Goal: Task Accomplishment & Management: Use online tool/utility

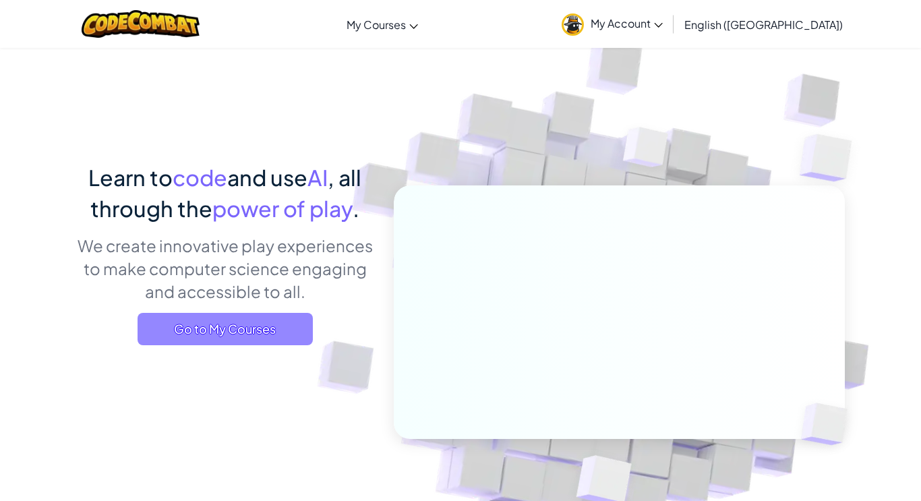
click at [159, 339] on span "Go to My Courses" at bounding box center [225, 329] width 175 height 32
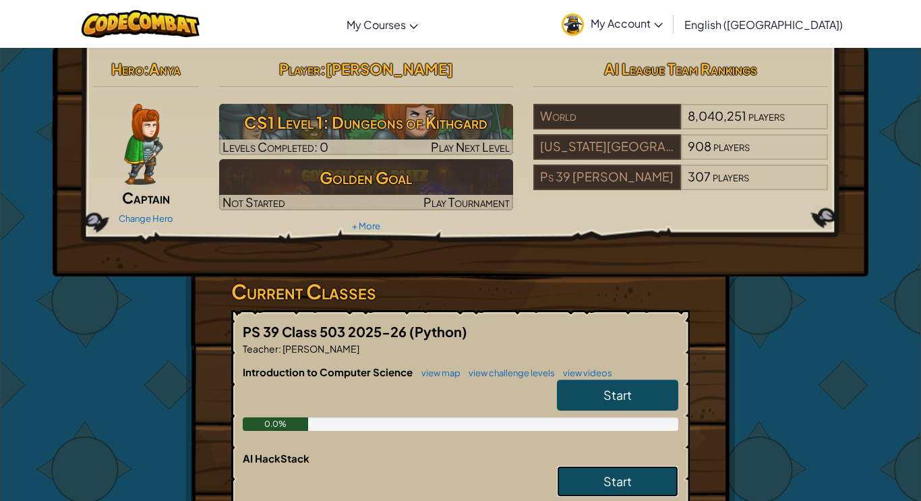
click at [586, 477] on link "Start" at bounding box center [617, 481] width 121 height 31
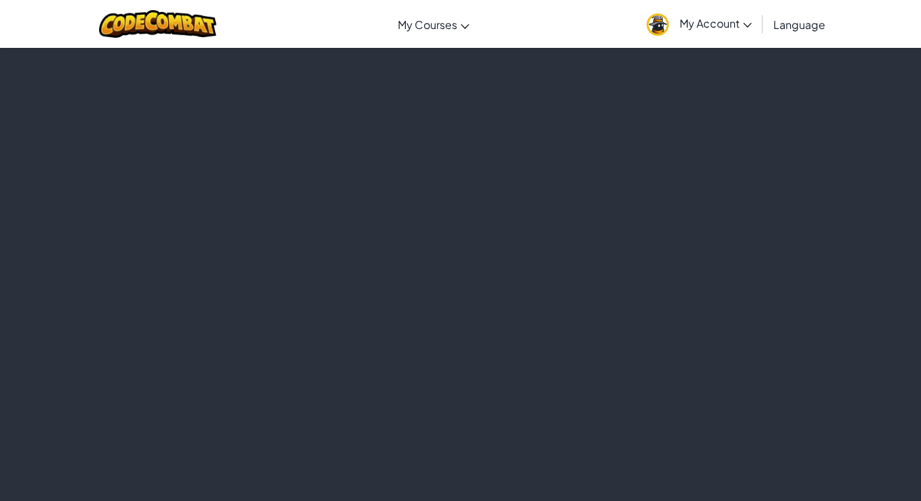
click at [586, 468] on div at bounding box center [460, 274] width 921 height 454
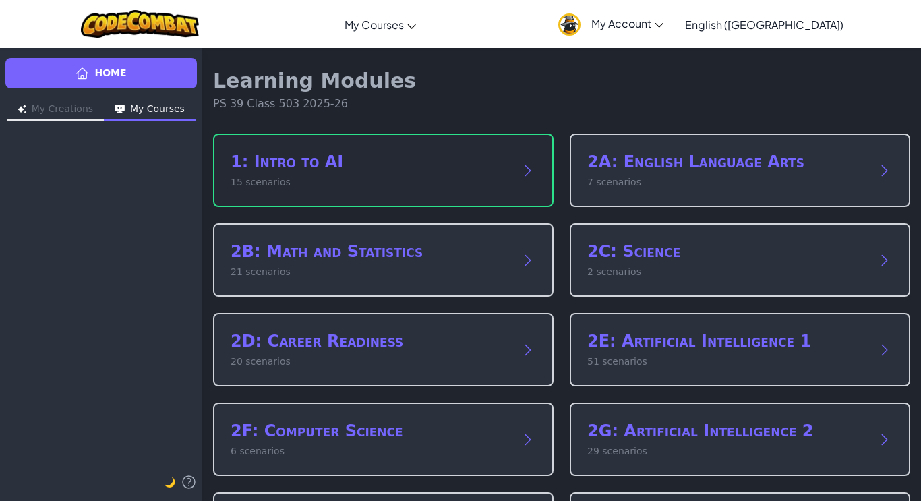
click at [279, 177] on p "15 scenarios" at bounding box center [370, 182] width 279 height 14
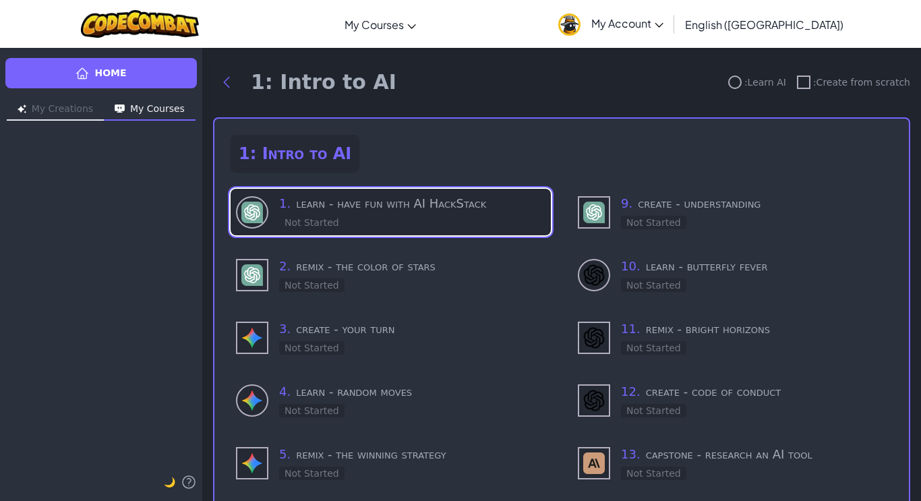
click at [265, 215] on div at bounding box center [252, 212] width 32 height 32
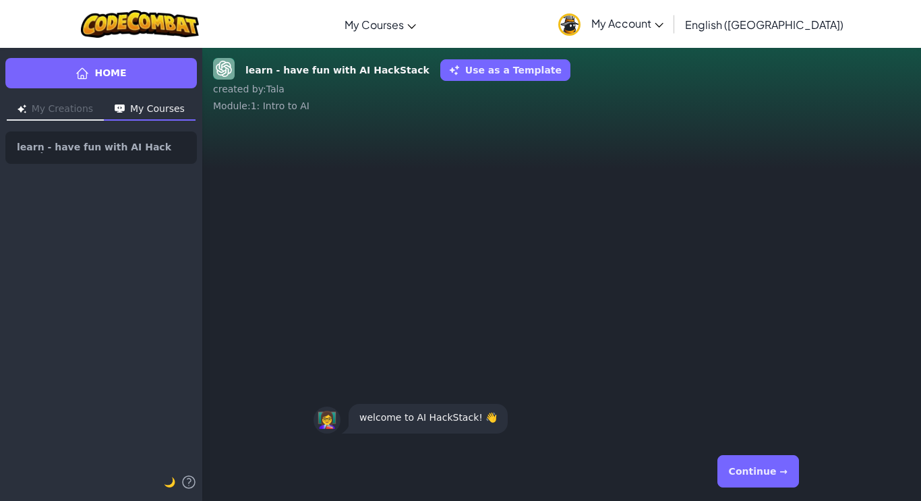
click at [318, 420] on div "👩‍🏫" at bounding box center [327, 420] width 27 height 27
click at [394, 416] on p "welcome to AI HackStack! 👋" at bounding box center [429, 417] width 138 height 16
click at [774, 471] on button "Continue →" at bounding box center [759, 471] width 82 height 32
click at [775, 473] on button "Continue →" at bounding box center [759, 471] width 82 height 32
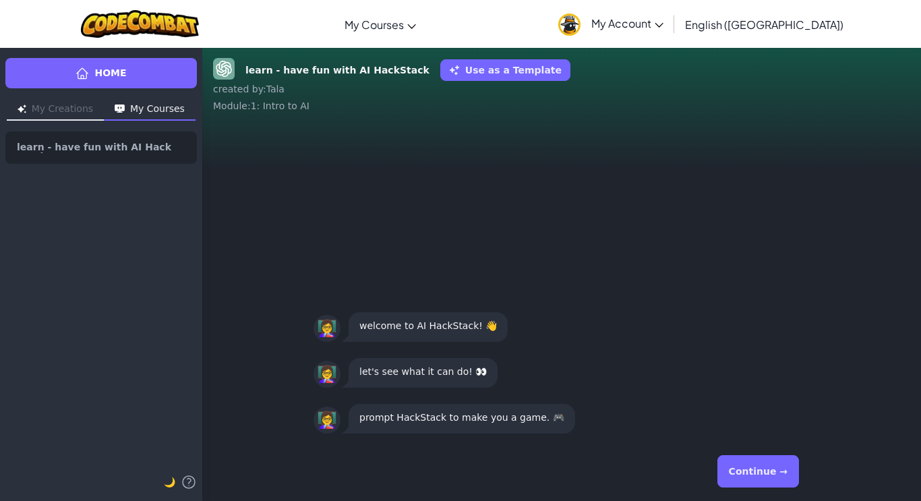
click at [758, 417] on div "👩‍🏫 prompt HackStack to make you a game. 🎮" at bounding box center [562, 418] width 496 height 35
click at [753, 464] on button "Continue →" at bounding box center [759, 471] width 82 height 32
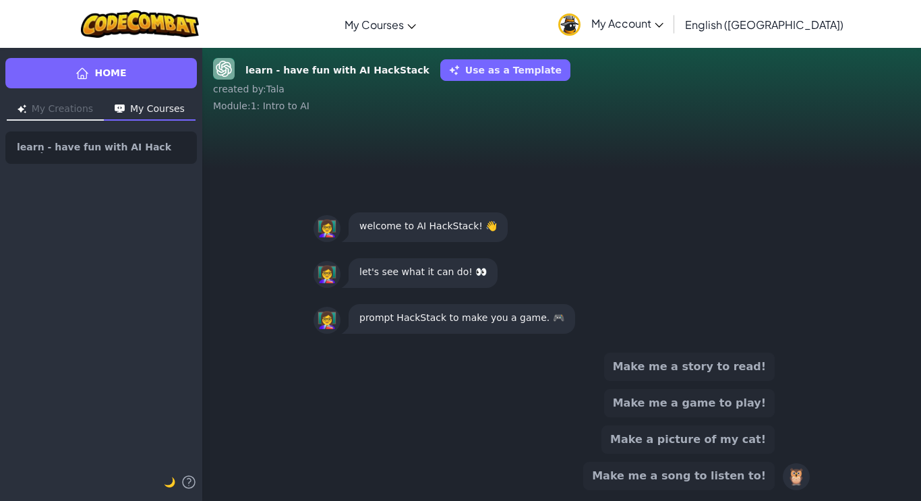
click at [652, 402] on button "Make me a game to play!" at bounding box center [689, 403] width 171 height 28
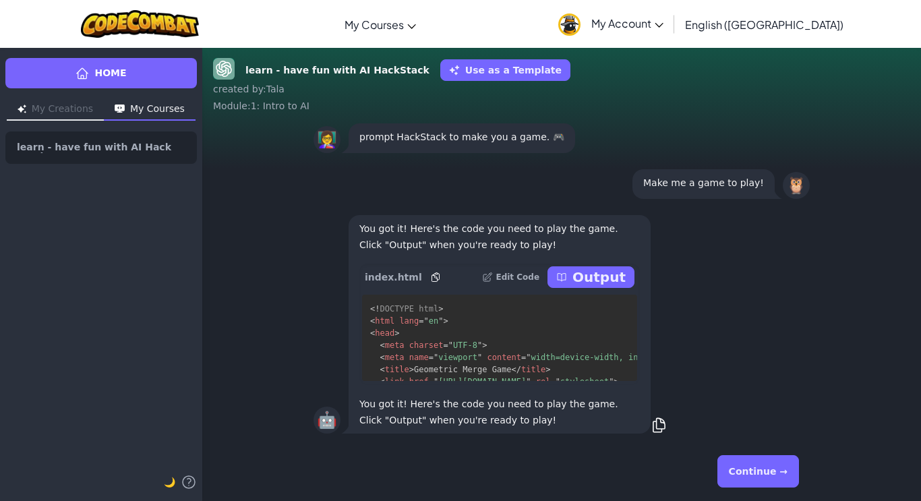
click at [784, 477] on button "Continue →" at bounding box center [759, 471] width 82 height 32
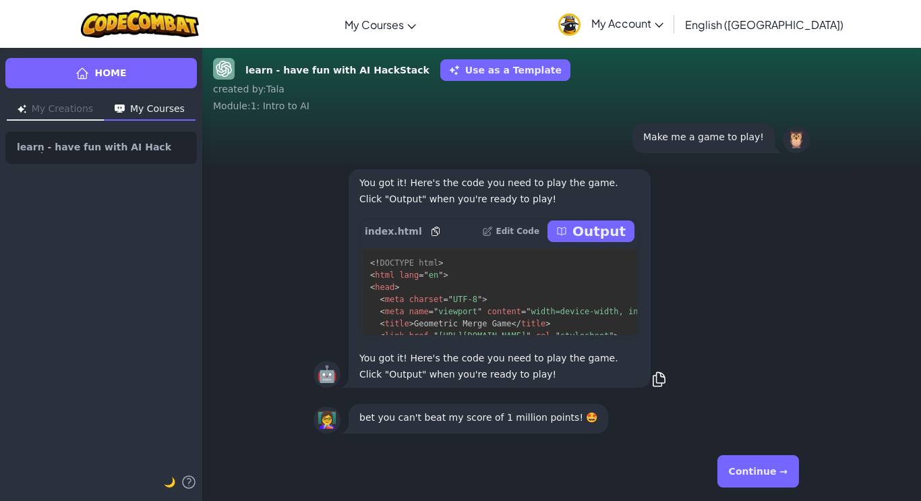
click at [777, 279] on div "🤖 You got it! Here's the code you need to play the game. Click "Output" when yo…" at bounding box center [562, 279] width 496 height 224
click at [781, 302] on div "🤖 You got it! Here's the code you need to play the game. Click "Output" when yo…" at bounding box center [562, 279] width 496 height 224
click at [604, 241] on button "Output" at bounding box center [591, 232] width 87 height 22
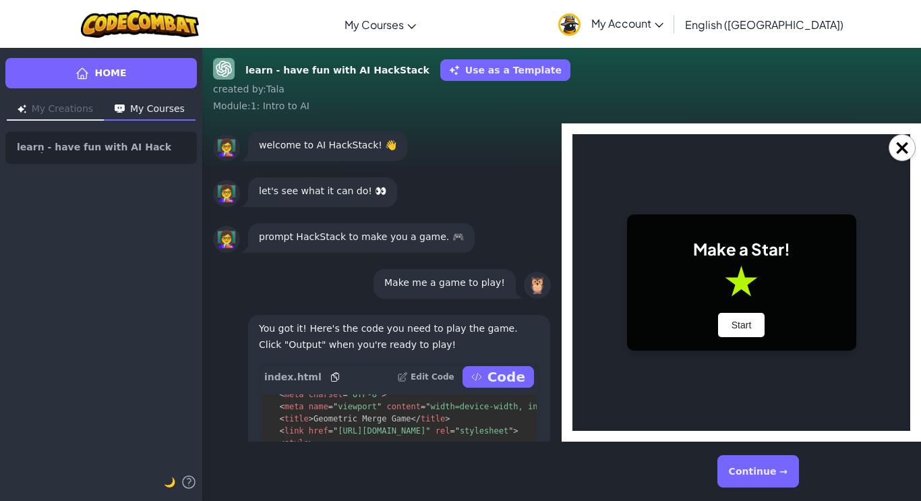
scroll to position [53, 0]
click at [746, 329] on button "Start" at bounding box center [741, 325] width 47 height 24
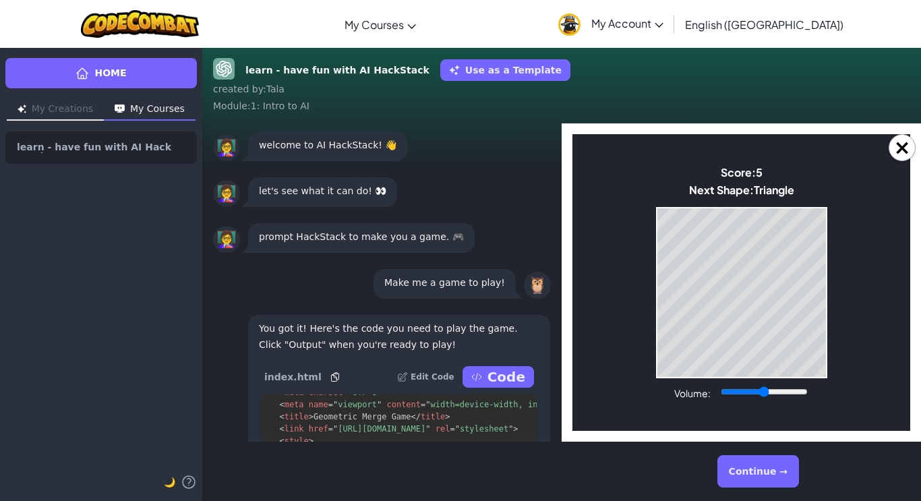
click at [652, 336] on body "Make a Star! Start Score: 5 Next Shape: Triangle Game Over Your stack reached t…" at bounding box center [742, 282] width 338 height 297
click at [797, 385] on div "Volume:" at bounding box center [742, 392] width 135 height 15
click at [795, 385] on div "Volume:" at bounding box center [742, 392] width 135 height 15
click at [898, 139] on button "×" at bounding box center [902, 147] width 27 height 27
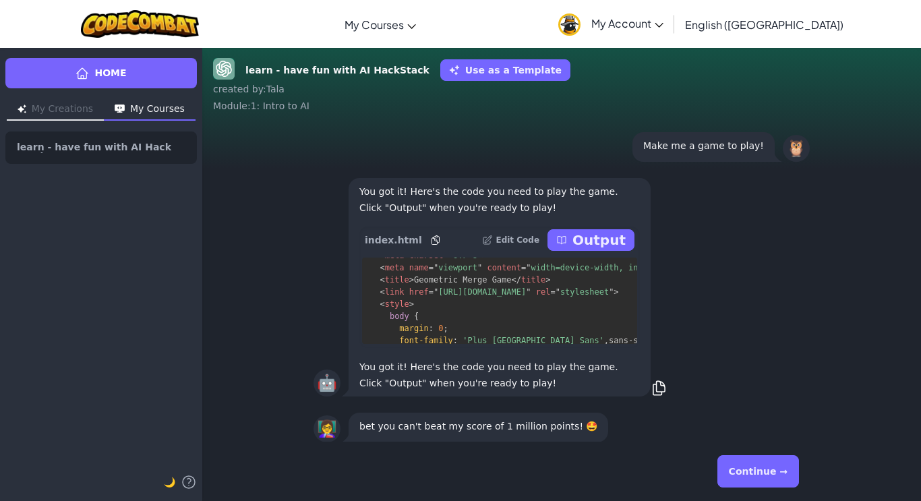
scroll to position [0, 0]
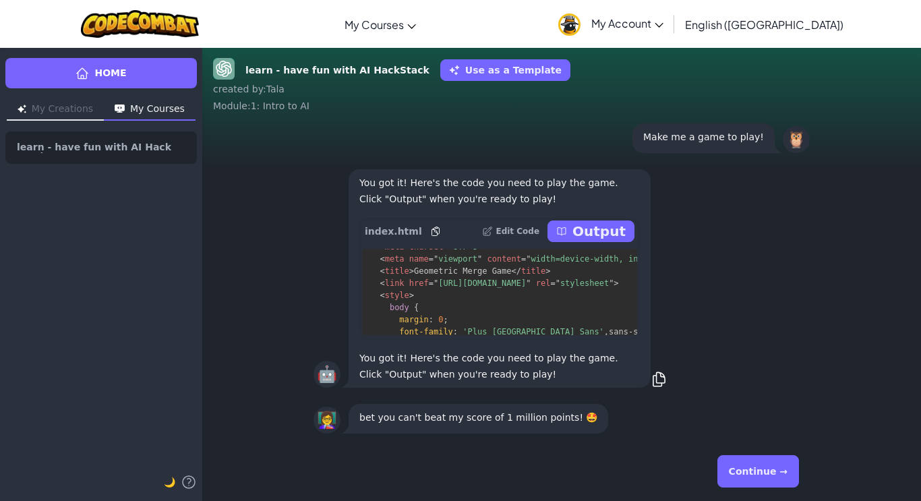
click at [757, 466] on button "Continue →" at bounding box center [759, 471] width 82 height 32
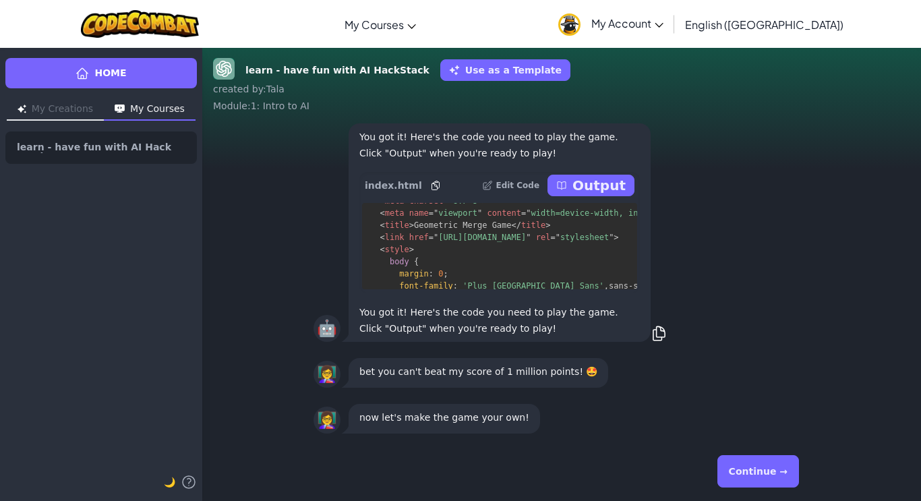
click at [759, 460] on button "Continue →" at bounding box center [759, 471] width 82 height 32
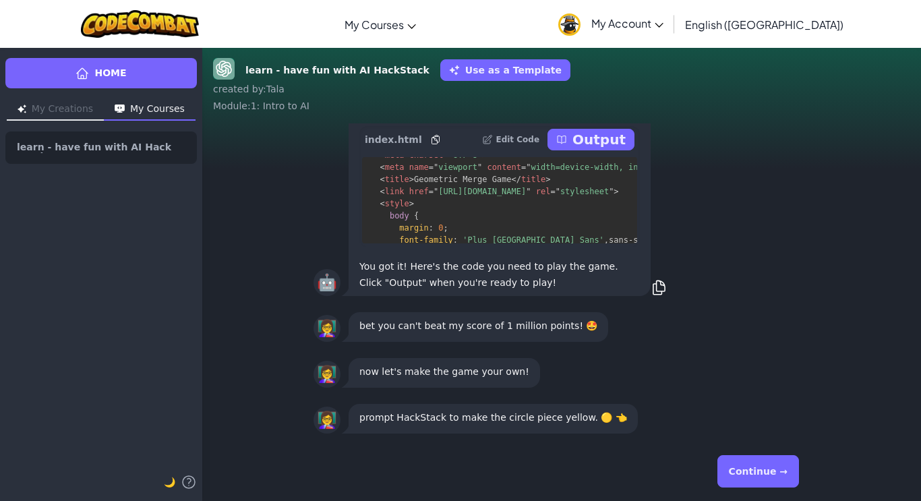
click at [585, 417] on p "prompt HackStack to make the circle piece yellow. 🟡 👈" at bounding box center [494, 417] width 268 height 16
click at [584, 426] on div "prompt HackStack to make the circle piece yellow. 🟡 👈" at bounding box center [493, 419] width 289 height 30
click at [583, 421] on p "prompt HackStack to make the circle piece yellow. 🟡 👈" at bounding box center [494, 417] width 268 height 16
click at [595, 417] on p "prompt HackStack to make the circle piece yellow. 🟡 👈" at bounding box center [494, 417] width 268 height 16
click at [581, 421] on p "prompt HackStack to make the circle piece yellow. 🟡 👈" at bounding box center [494, 417] width 268 height 16
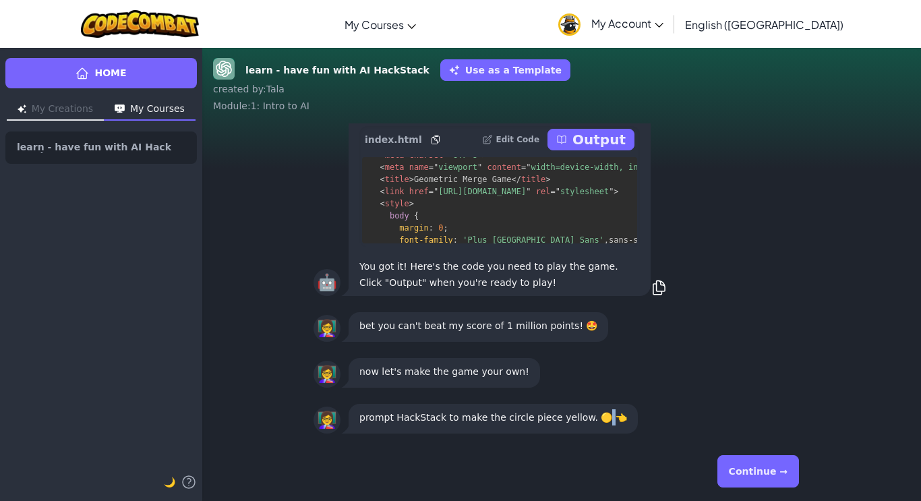
click at [581, 421] on p "prompt HackStack to make the circle piece yellow. 🟡 👈" at bounding box center [494, 417] width 268 height 16
click at [357, 421] on div "prompt HackStack to make the circle piece yellow. 🟡 👈" at bounding box center [493, 419] width 289 height 30
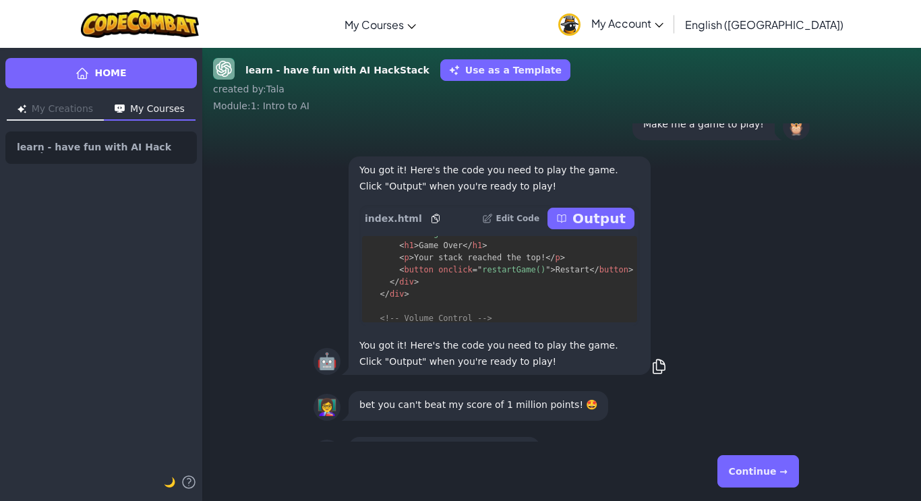
scroll to position [1827, 0]
click at [581, 218] on p "Output" at bounding box center [599, 218] width 53 height 19
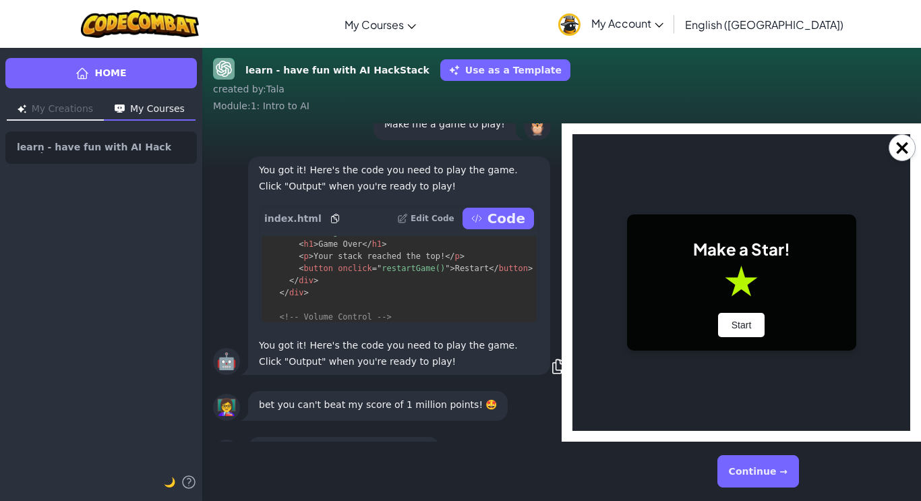
scroll to position [0, 0]
click at [724, 324] on button "Start" at bounding box center [741, 325] width 47 height 24
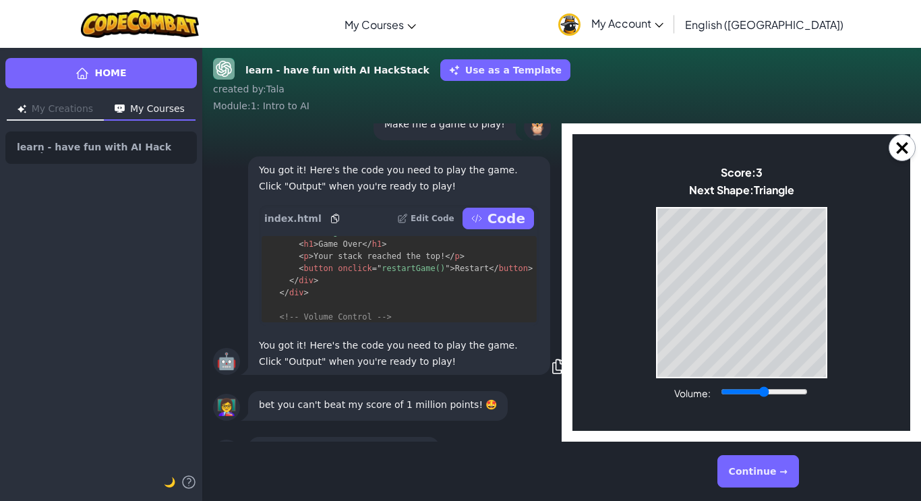
click at [780, 461] on button "Continue →" at bounding box center [759, 471] width 82 height 32
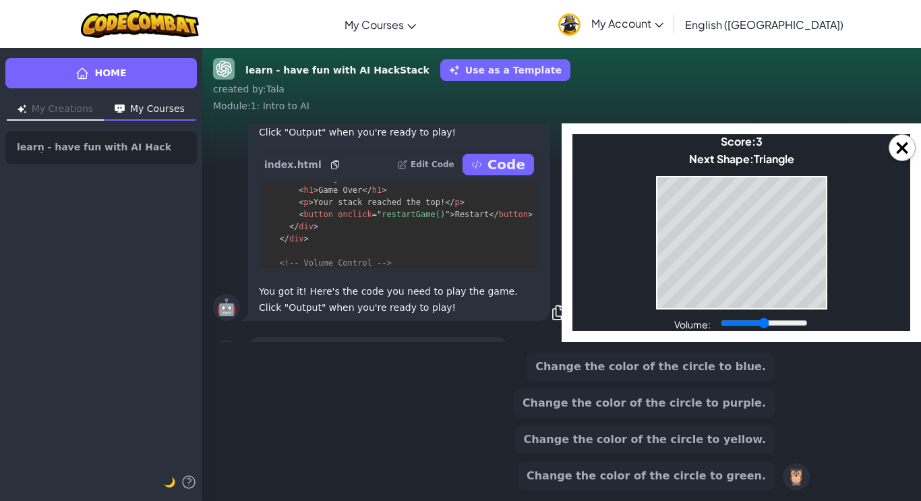
scroll to position [-179, 0]
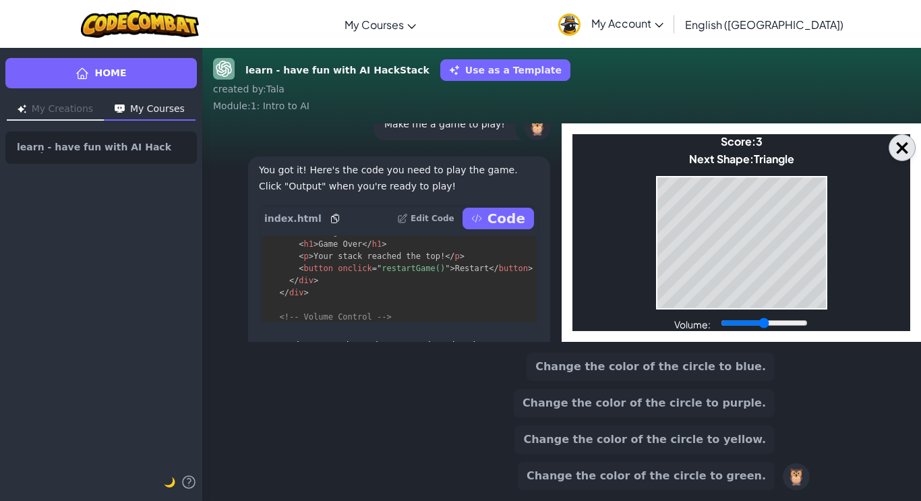
click at [905, 152] on button "×" at bounding box center [902, 147] width 27 height 27
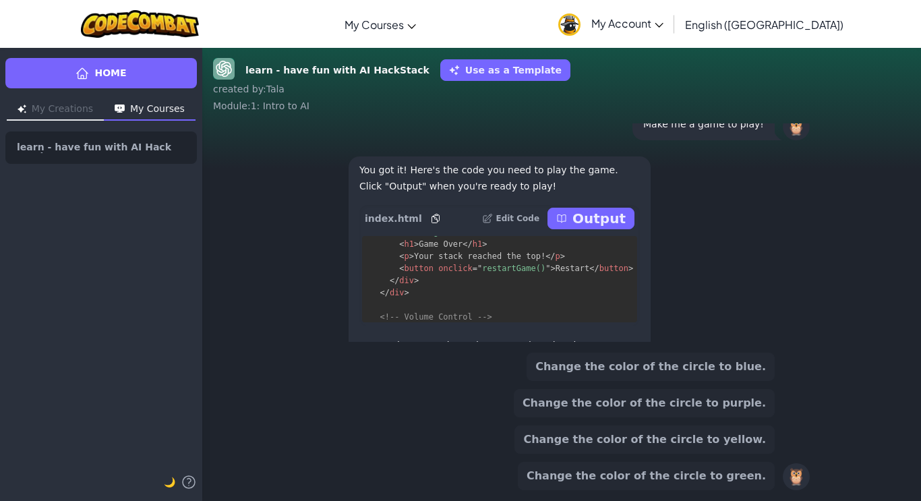
click at [687, 445] on button "Change the color of the circle to yellow." at bounding box center [645, 440] width 260 height 28
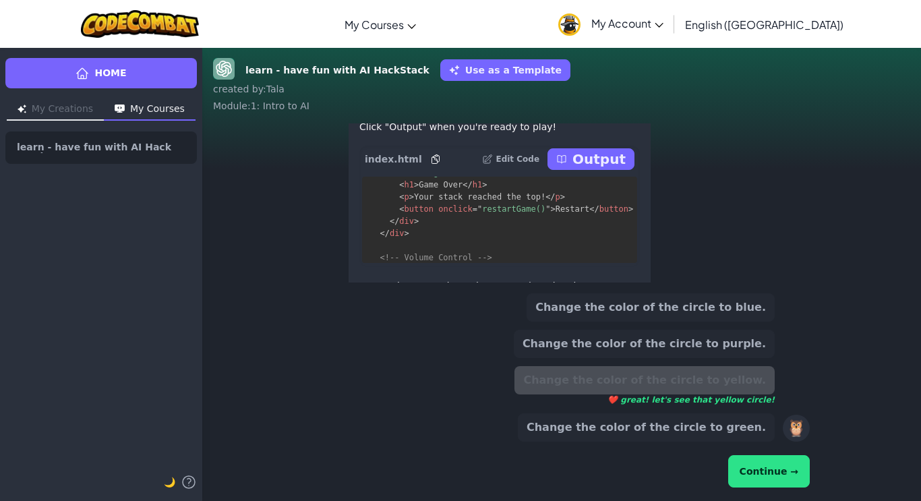
scroll to position [-238, 0]
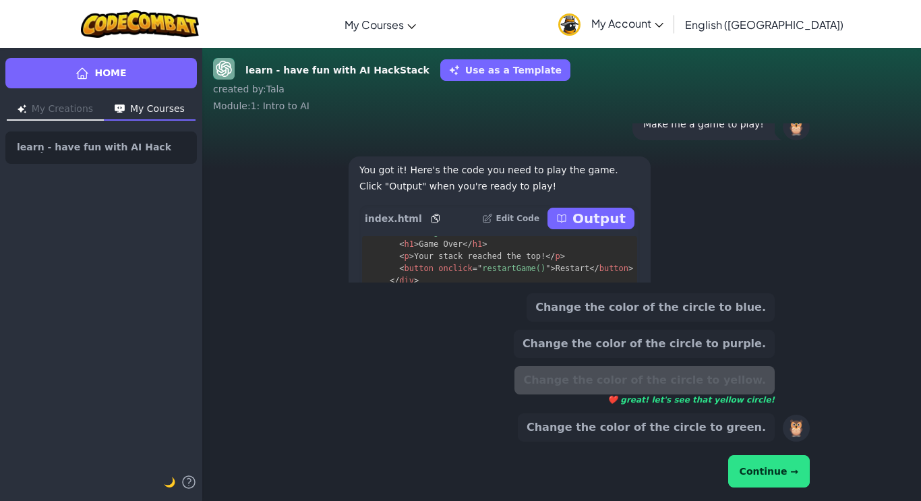
click at [791, 472] on button "Continue →" at bounding box center [769, 471] width 82 height 32
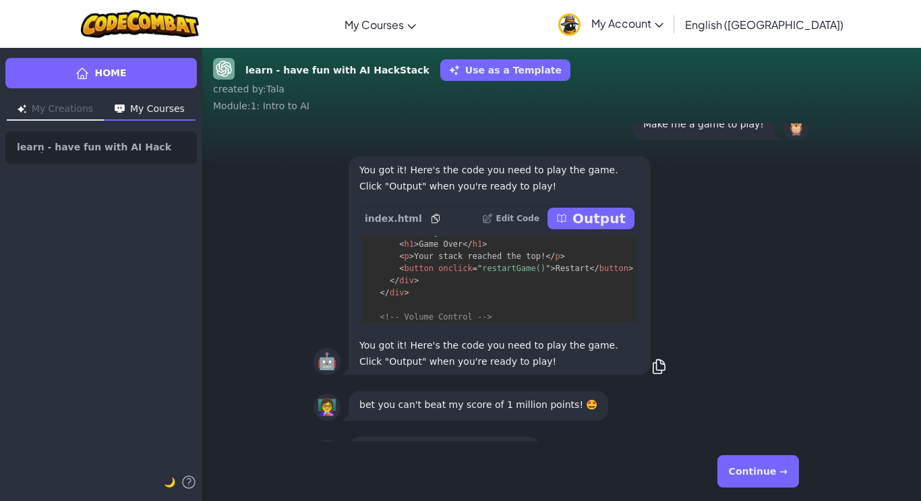
scroll to position [331, 0]
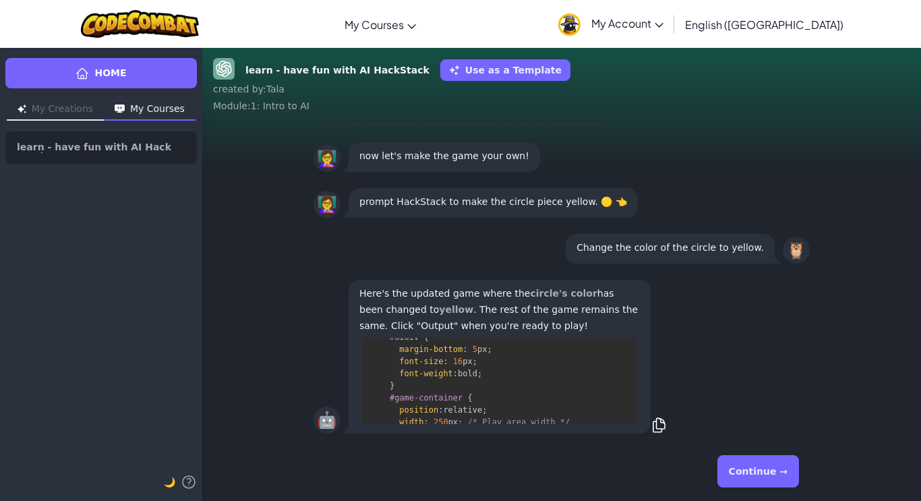
click at [505, 409] on pre "<! DOCTYPE html > < html lang = " en " > < head > < meta charset = " UTF-8 " > …" at bounding box center [499, 381] width 275 height 86
click at [766, 471] on button "Continue →" at bounding box center [759, 471] width 82 height 32
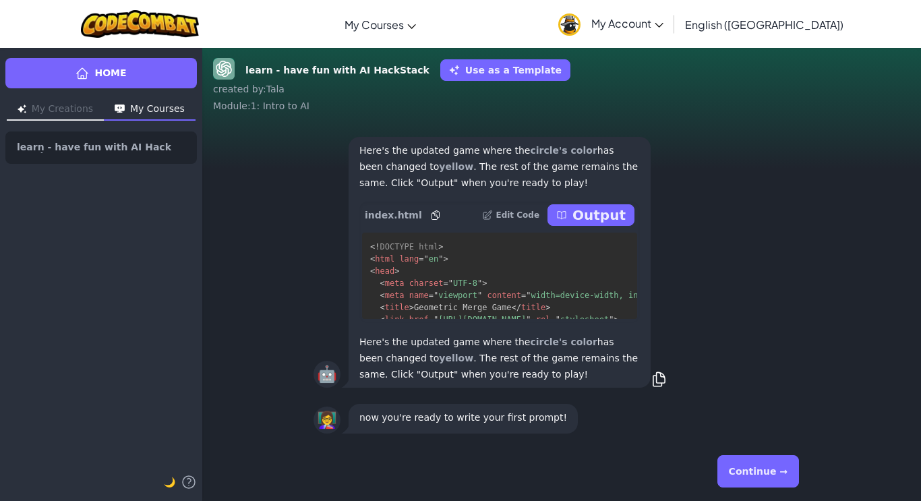
click at [596, 217] on p "Output" at bounding box center [599, 215] width 53 height 19
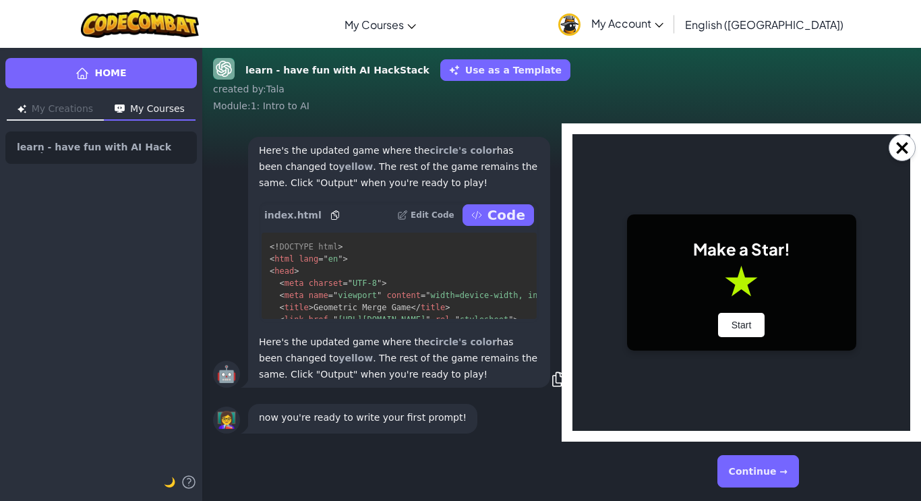
scroll to position [0, 0]
click at [735, 312] on div "Make a Star! Start" at bounding box center [741, 282] width 229 height 136
click at [737, 319] on button "Start" at bounding box center [741, 325] width 47 height 24
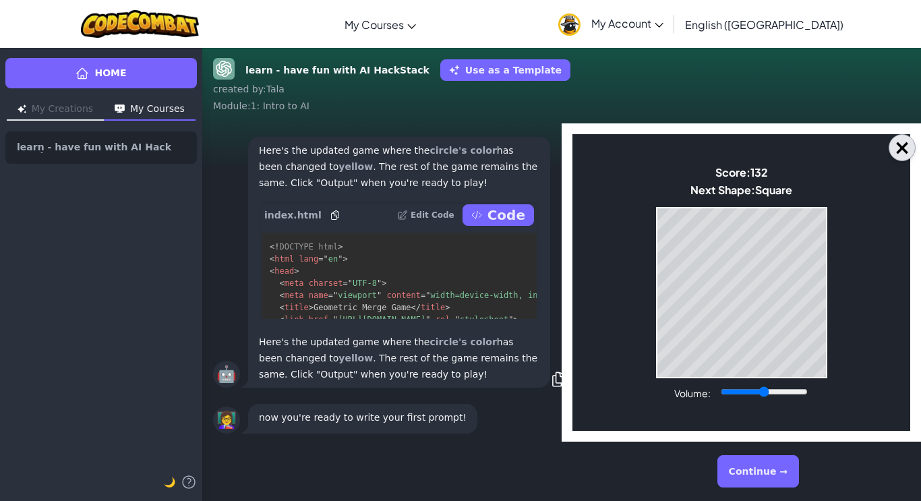
click at [907, 141] on button "×" at bounding box center [902, 147] width 27 height 27
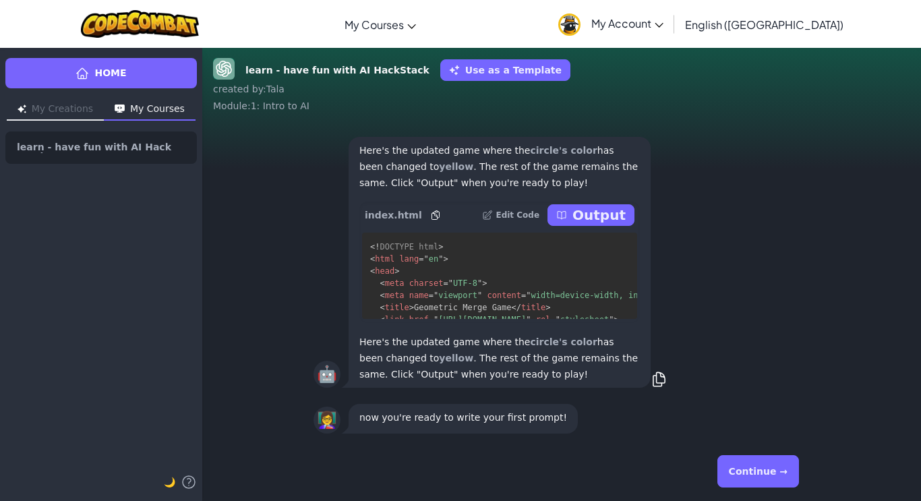
click at [766, 465] on button "Continue →" at bounding box center [759, 471] width 82 height 32
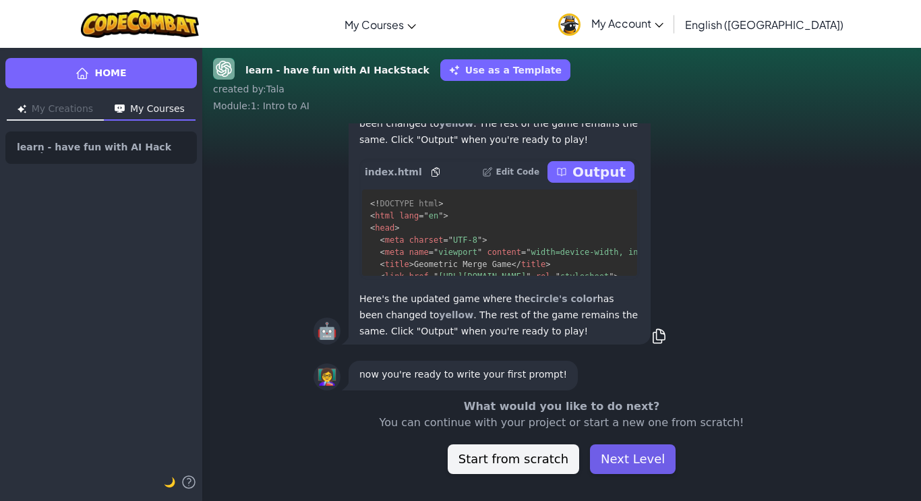
click at [649, 463] on button "Next Level" at bounding box center [633, 459] width 86 height 30
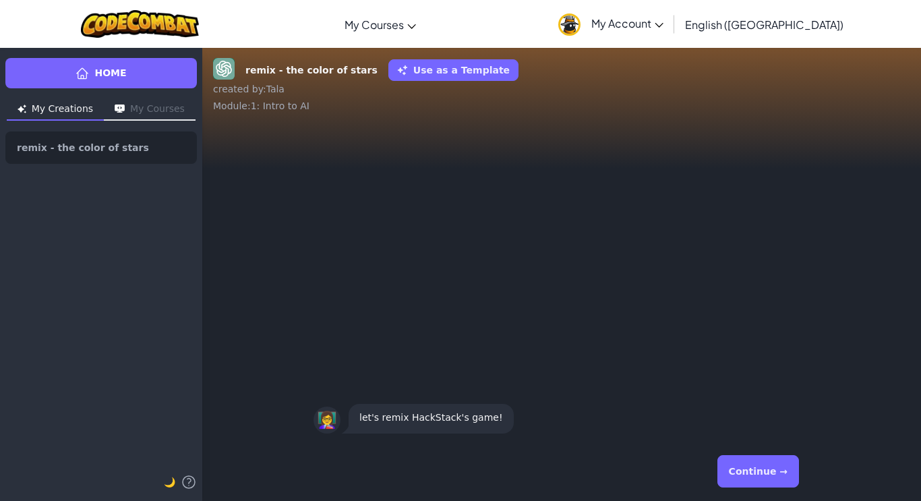
click at [780, 474] on button "Continue →" at bounding box center [759, 471] width 82 height 32
click at [779, 474] on button "Continue →" at bounding box center [759, 471] width 82 height 32
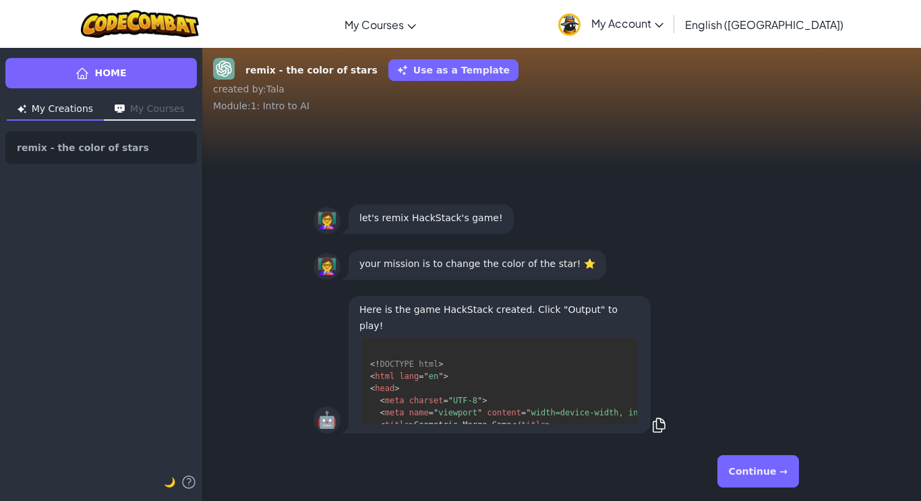
scroll to position [0, 3]
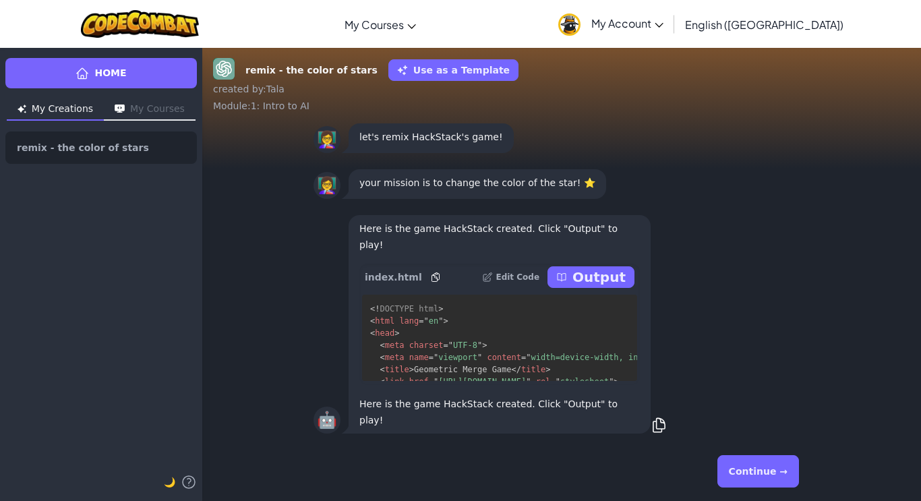
click at [762, 467] on button "Continue →" at bounding box center [759, 471] width 82 height 32
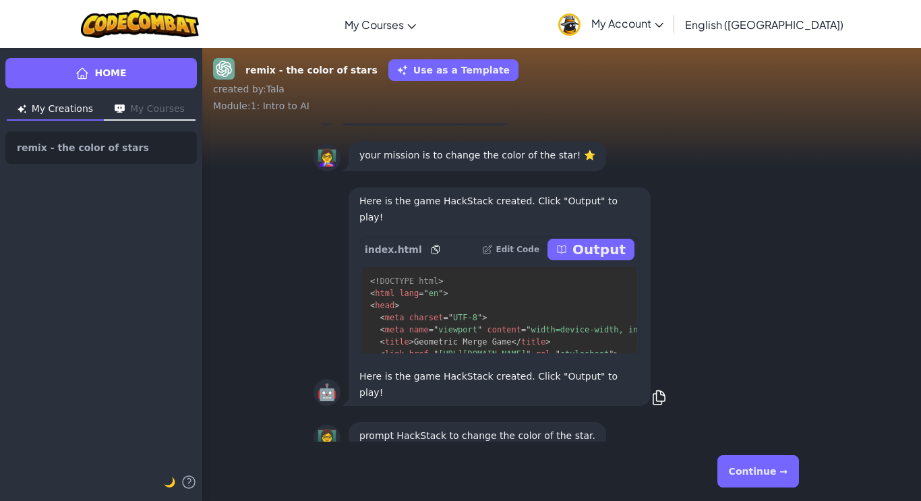
scroll to position [-22, 0]
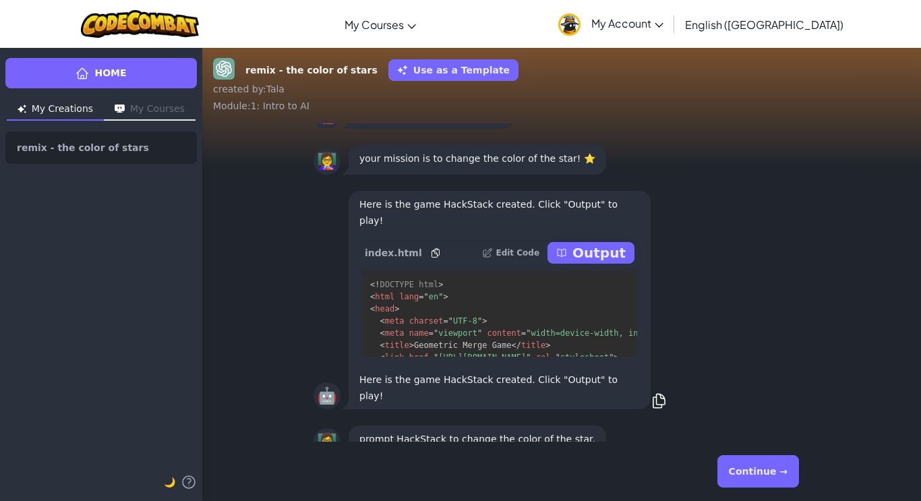
click at [568, 264] on button "Output" at bounding box center [591, 253] width 87 height 22
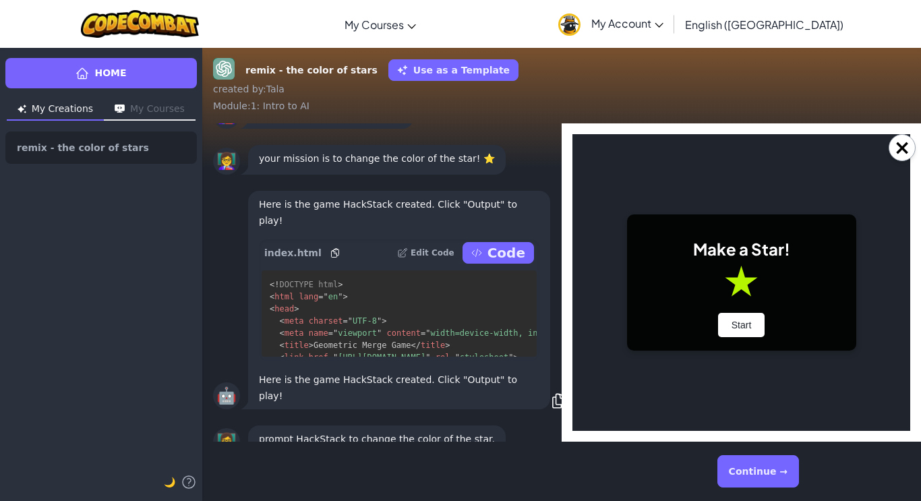
scroll to position [0, 0]
click at [887, 169] on body "Make a Star! Start Score: 0 Next Shape: Circle Game Over Your stack reached the…" at bounding box center [742, 282] width 338 height 297
click at [894, 153] on button "×" at bounding box center [902, 147] width 27 height 27
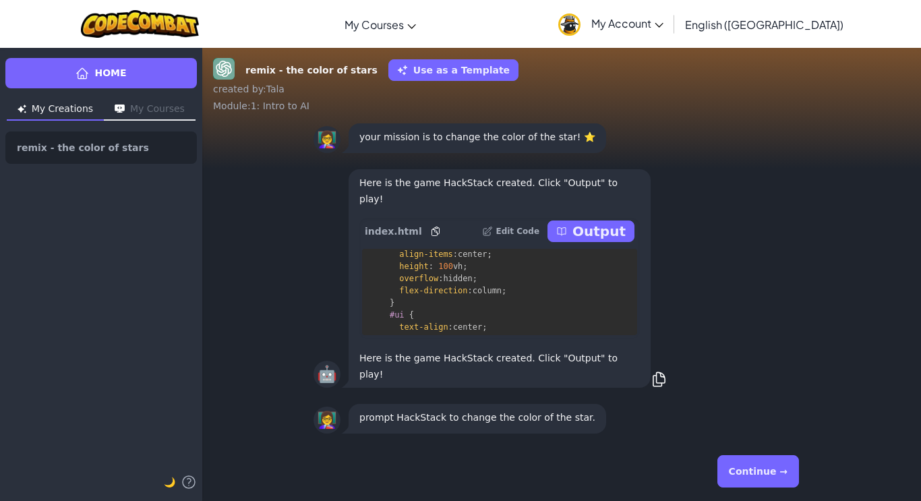
click at [775, 480] on button "Continue →" at bounding box center [759, 471] width 82 height 32
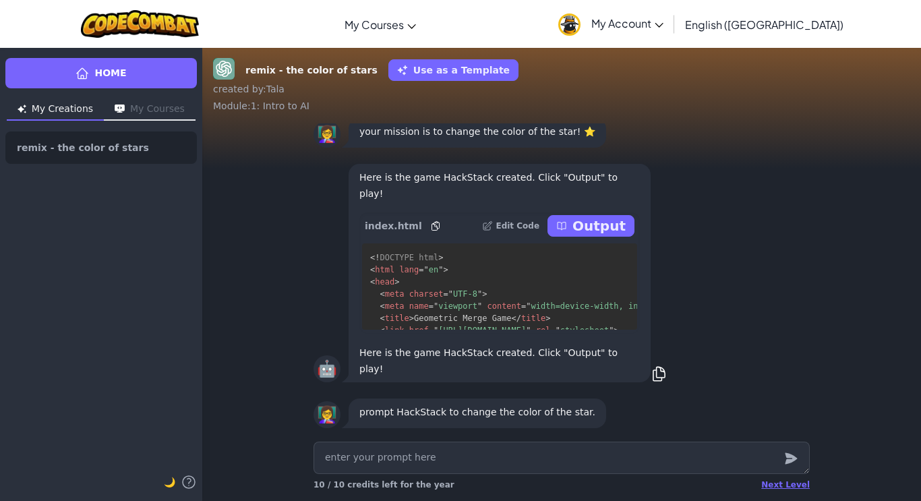
type textarea "x"
type textarea "c"
type textarea "x"
type textarea "ca"
type textarea "x"
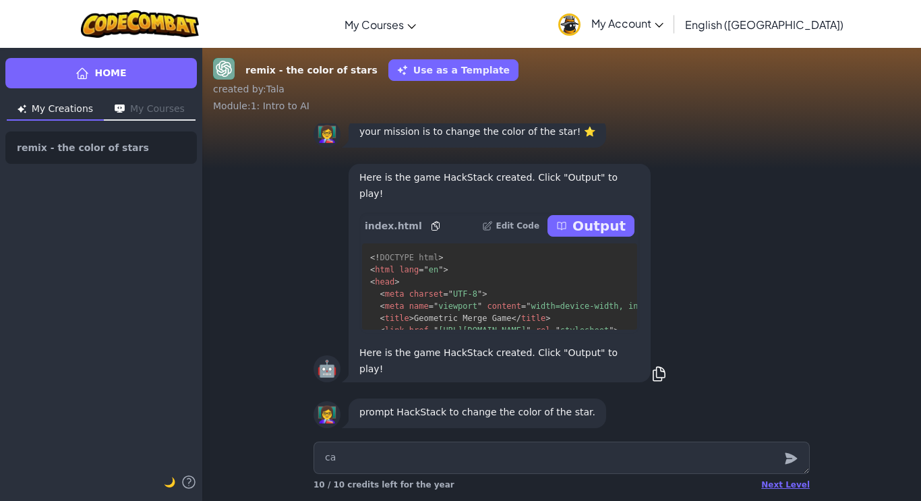
type textarea "can"
type textarea "x"
type textarea "can"
type textarea "x"
type textarea "can y"
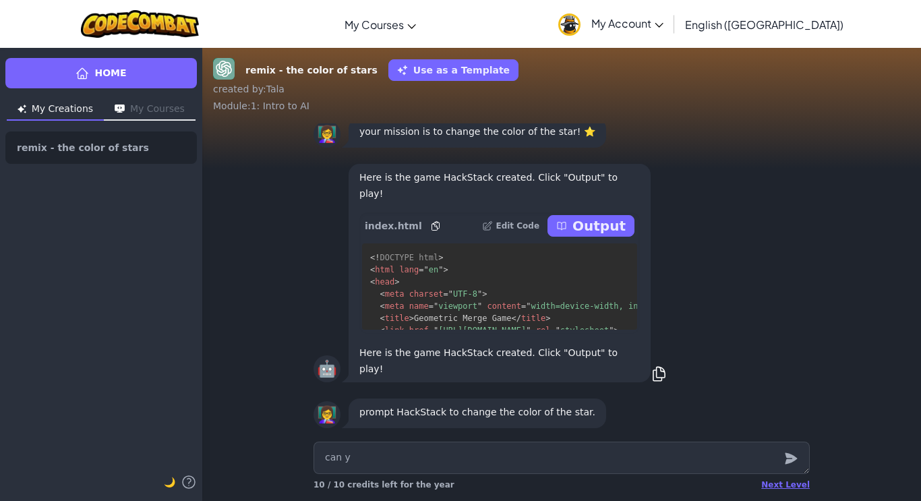
type textarea "x"
type textarea "can yu"
type textarea "x"
type textarea "can y"
type textarea "x"
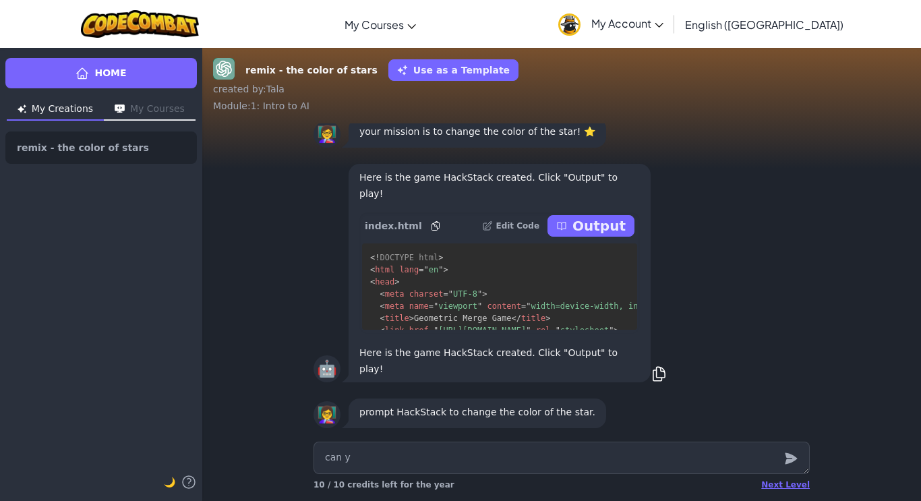
type textarea "can yo"
type textarea "x"
type textarea "can you"
type textarea "x"
type textarea "can you"
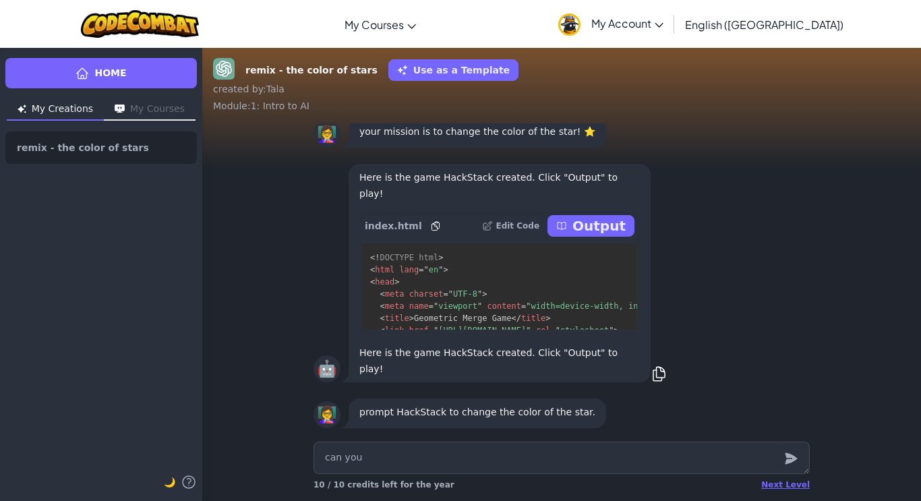
type textarea "x"
type textarea "can you c"
type textarea "x"
type textarea "can you ch"
type textarea "x"
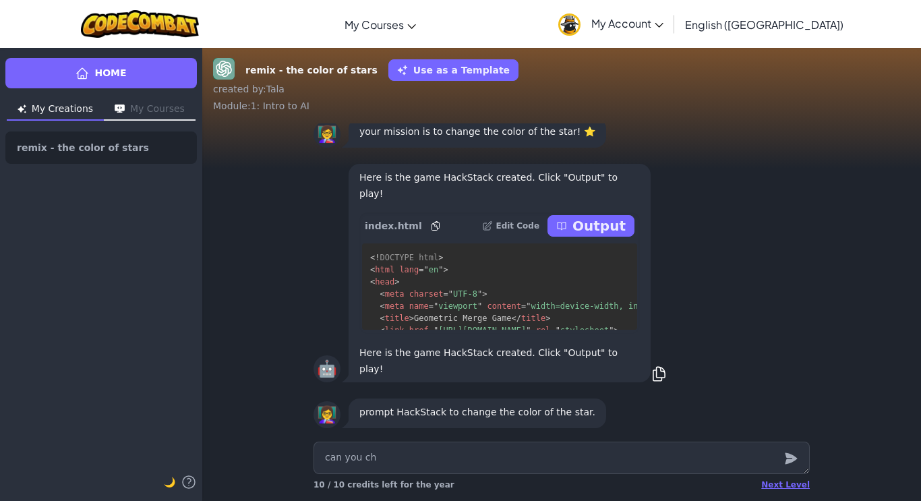
type textarea "can you cha"
type textarea "x"
type textarea "can you ch"
type textarea "x"
type textarea "can you cha"
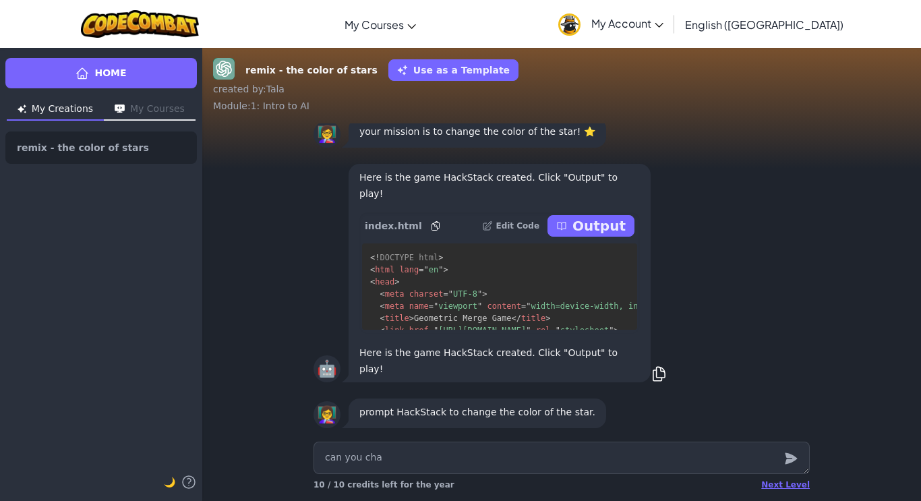
type textarea "x"
type textarea "can you ch"
click at [791, 459] on icon "submit" at bounding box center [791, 458] width 12 height 11
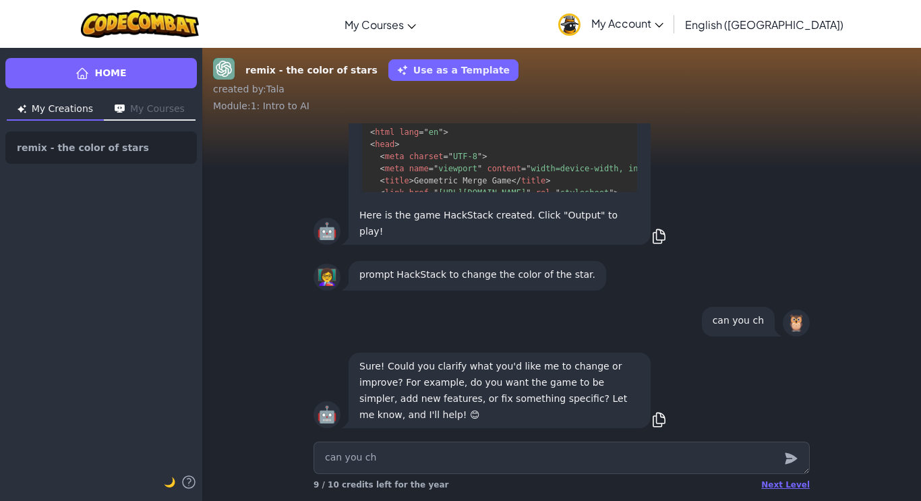
click at [729, 328] on p "can you ch" at bounding box center [738, 320] width 51 height 16
click at [768, 332] on div "can you ch" at bounding box center [738, 322] width 73 height 30
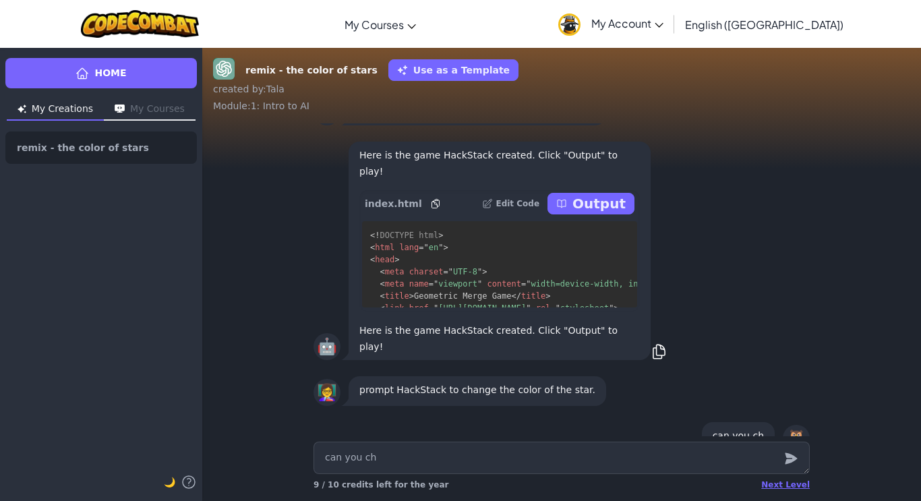
scroll to position [-116, 0]
click at [606, 214] on p "Output" at bounding box center [599, 204] width 53 height 19
type textarea "x"
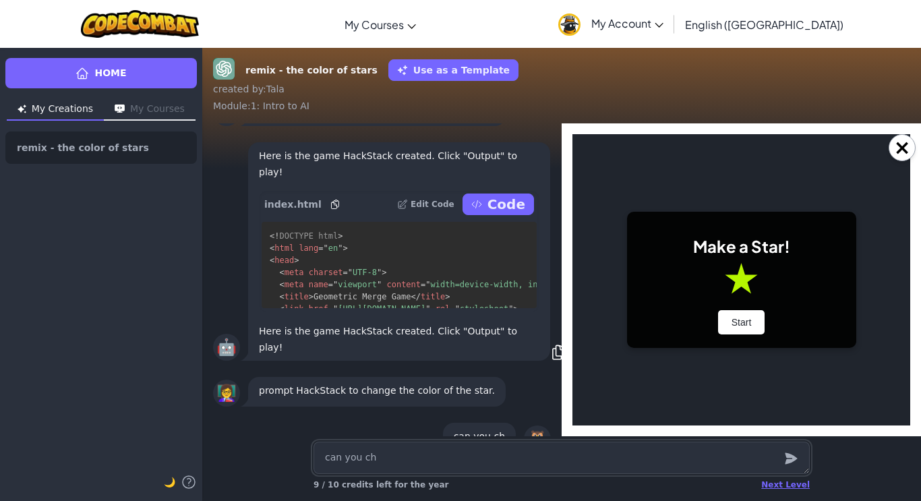
scroll to position [0, 0]
